Goal: Task Accomplishment & Management: Use online tool/utility

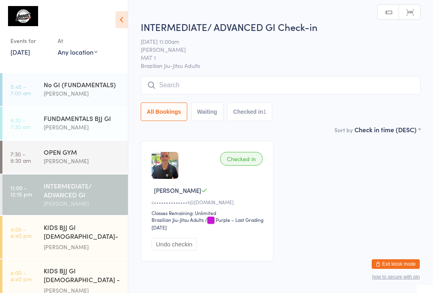
scroll to position [0, 0]
click at [180, 86] on input "search" at bounding box center [281, 85] width 280 height 18
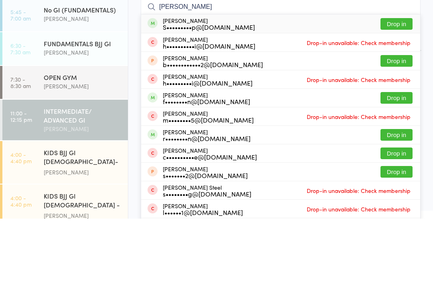
type input "[PERSON_NAME]"
click at [399, 92] on button "Drop in" at bounding box center [397, 98] width 32 height 12
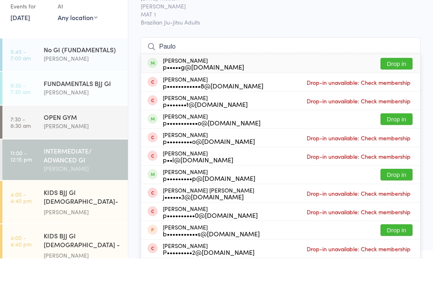
type input "Paulo"
click at [398, 148] on button "Drop in" at bounding box center [397, 154] width 32 height 12
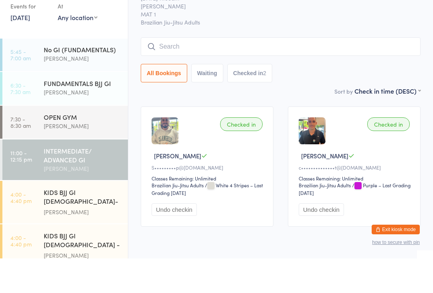
scroll to position [35, 0]
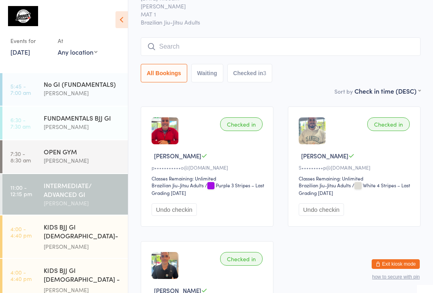
click at [211, 48] on input "search" at bounding box center [281, 46] width 280 height 18
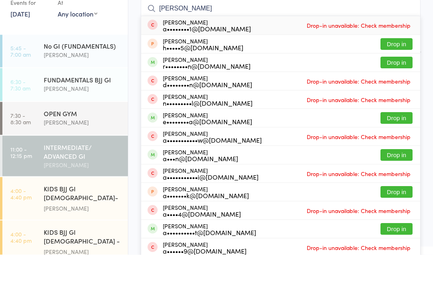
type input "[PERSON_NAME]"
click at [398, 150] on button "Drop in" at bounding box center [397, 156] width 32 height 12
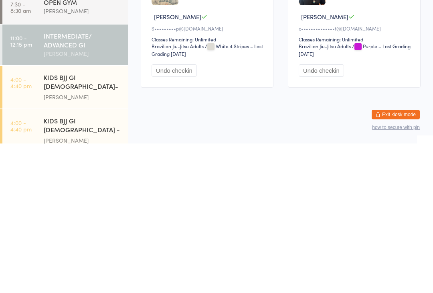
scroll to position [10, 0]
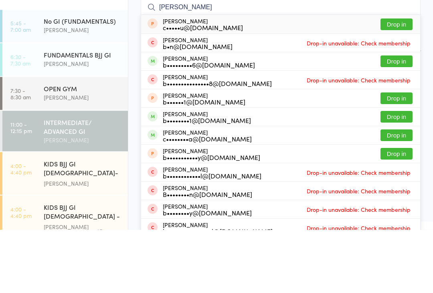
type input "[PERSON_NAME]"
click at [401, 174] on button "Drop in" at bounding box center [397, 180] width 32 height 12
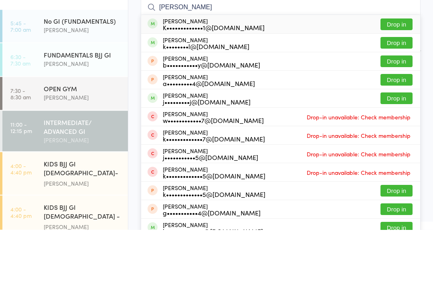
type input "[PERSON_NAME]"
click at [402, 82] on button "Drop in" at bounding box center [397, 88] width 32 height 12
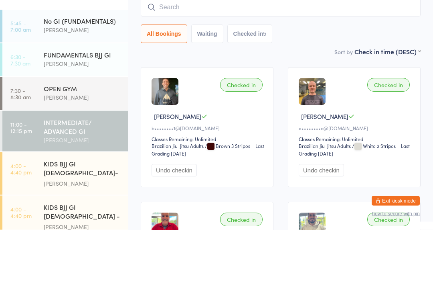
scroll to position [74, 0]
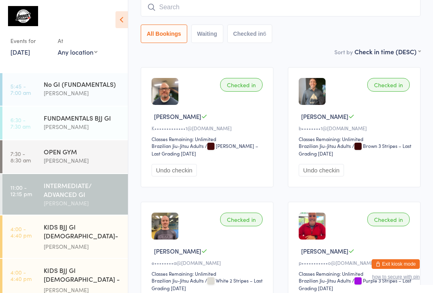
click at [198, 12] on input "search" at bounding box center [281, 7] width 280 height 18
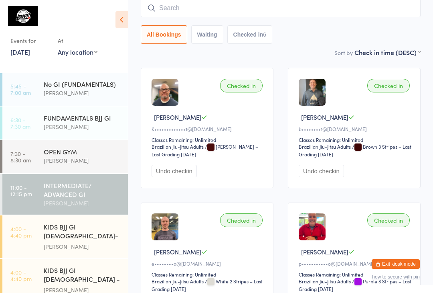
scroll to position [73, 0]
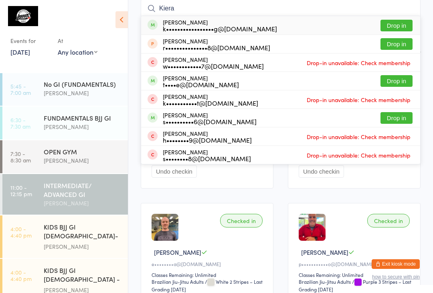
type input "Kiera"
click at [396, 26] on button "Drop in" at bounding box center [397, 26] width 32 height 12
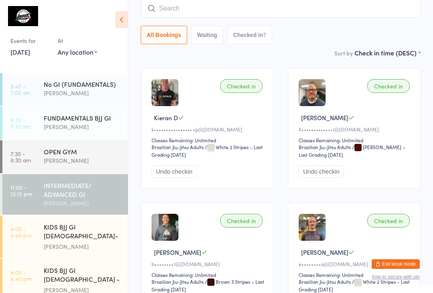
click at [266, 12] on input "search" at bounding box center [281, 8] width 280 height 18
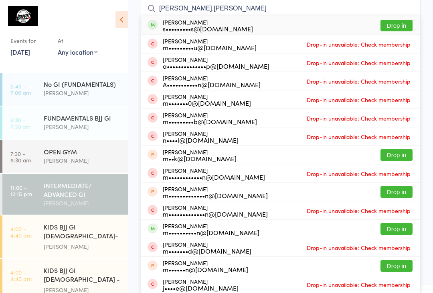
type input "[PERSON_NAME].[PERSON_NAME]"
click at [390, 25] on button "Drop in" at bounding box center [397, 26] width 32 height 12
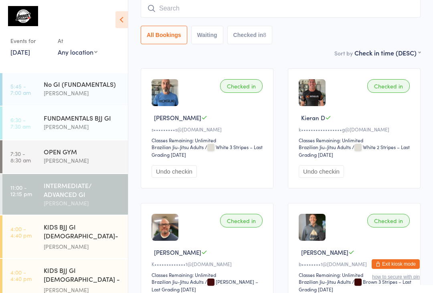
click at [352, 11] on input "search" at bounding box center [281, 8] width 280 height 18
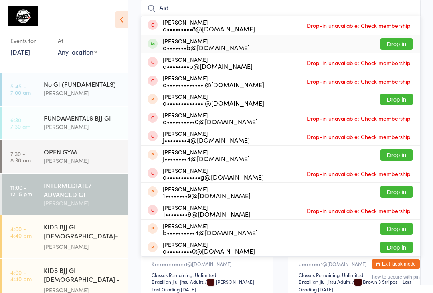
type input "Aid"
click at [401, 45] on button "Drop in" at bounding box center [397, 44] width 32 height 12
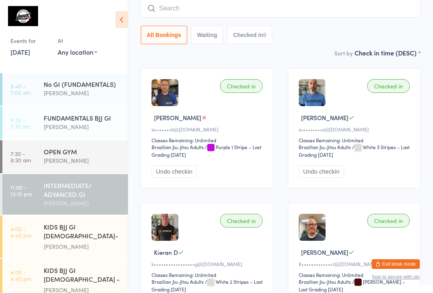
click at [219, 6] on input "search" at bounding box center [281, 8] width 280 height 18
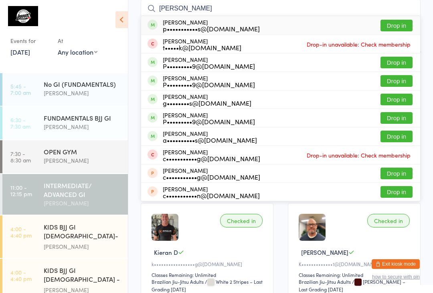
type input "[PERSON_NAME]"
click at [409, 24] on button "Drop in" at bounding box center [397, 26] width 32 height 12
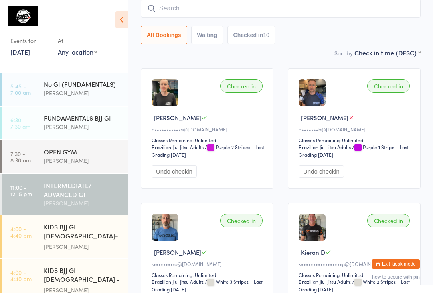
click at [165, 9] on input "search" at bounding box center [281, 8] width 280 height 18
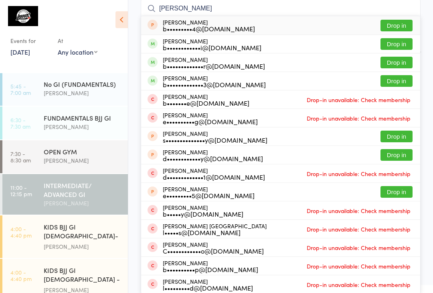
type input "[PERSON_NAME]"
click at [395, 81] on button "Drop in" at bounding box center [397, 81] width 32 height 12
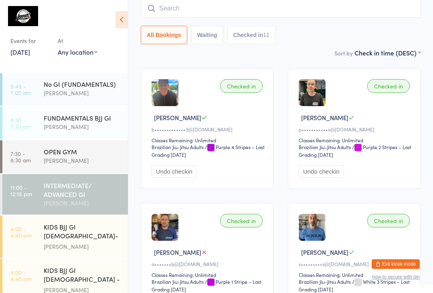
click at [177, 8] on input "search" at bounding box center [281, 8] width 280 height 18
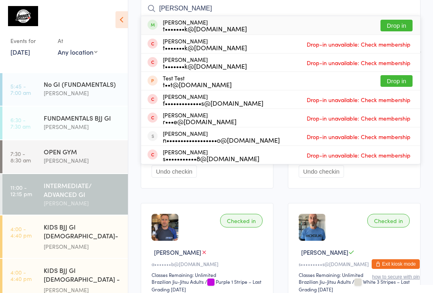
type input "[PERSON_NAME]"
click at [395, 24] on button "Drop in" at bounding box center [397, 26] width 32 height 12
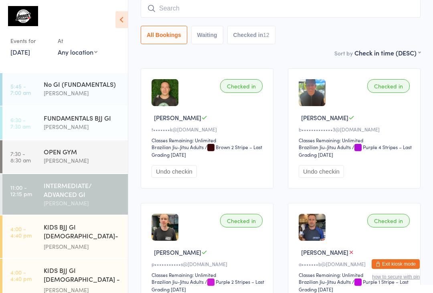
click at [281, 10] on input "search" at bounding box center [281, 8] width 280 height 18
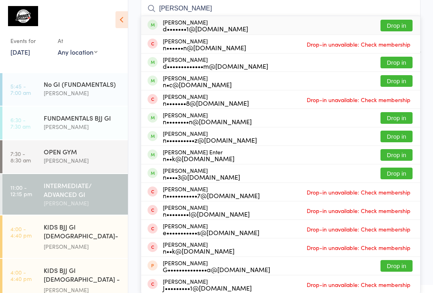
type input "[PERSON_NAME]"
click at [399, 24] on button "Drop in" at bounding box center [397, 26] width 32 height 12
